Goal: Find specific page/section: Find specific page/section

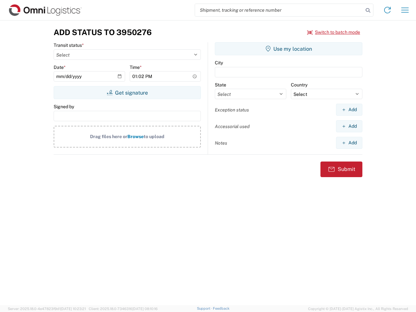
click at [279, 10] on input "search" at bounding box center [279, 10] width 169 height 12
click at [368, 10] on icon at bounding box center [368, 10] width 9 height 9
click at [388, 10] on icon at bounding box center [388, 10] width 10 height 10
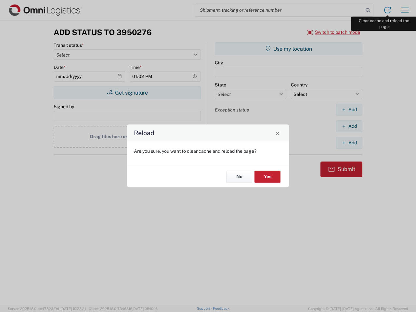
click at [405, 10] on div "Reload Are you sure, you want to clear cache and reload the page? No Yes" at bounding box center [208, 156] width 416 height 312
click at [334, 32] on div "Reload Are you sure, you want to clear cache and reload the page? No Yes" at bounding box center [208, 156] width 416 height 312
click at [127, 93] on div "Reload Are you sure, you want to clear cache and reload the page? No Yes" at bounding box center [208, 156] width 416 height 312
click at [289, 49] on div "Reload Are you sure, you want to clear cache and reload the page? No Yes" at bounding box center [208, 156] width 416 height 312
click at [349, 110] on div "Reload Are you sure, you want to clear cache and reload the page? No Yes" at bounding box center [208, 156] width 416 height 312
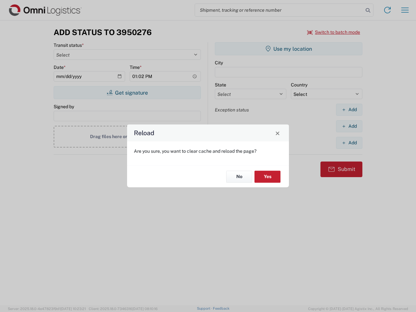
click at [349, 126] on div "Reload Are you sure, you want to clear cache and reload the page? No Yes" at bounding box center [208, 156] width 416 height 312
click at [349, 143] on div "Reload Are you sure, you want to clear cache and reload the page? No Yes" at bounding box center [208, 156] width 416 height 312
